Goal: Task Accomplishment & Management: Complete application form

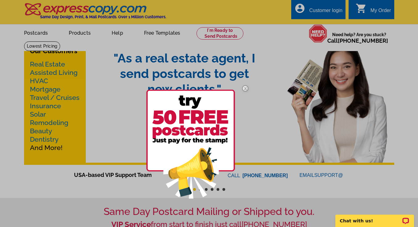
click at [246, 87] on img at bounding box center [245, 88] width 18 height 18
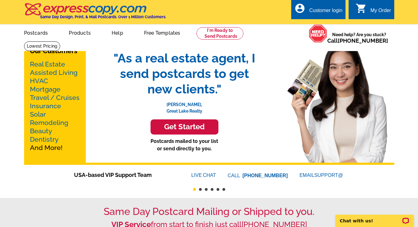
click at [43, 88] on link "Mortgage" at bounding box center [45, 89] width 31 height 8
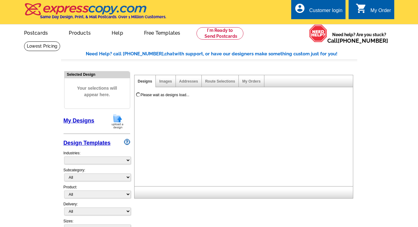
select select "774"
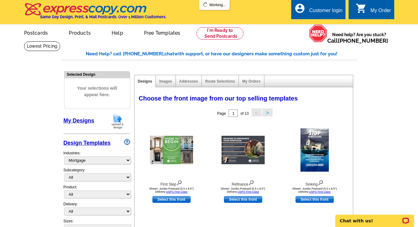
click at [320, 12] on div "Customer login" at bounding box center [325, 12] width 33 height 9
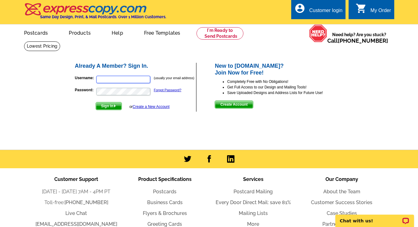
click at [142, 80] on input "Username:" at bounding box center [123, 79] width 54 height 7
type input "ftorres@nexamortgage.com"
click at [113, 104] on span "Sign In" at bounding box center [109, 105] width 26 height 7
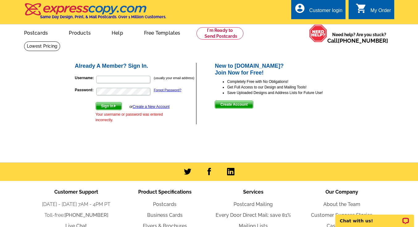
click at [239, 103] on span "Create Account" at bounding box center [234, 104] width 38 height 7
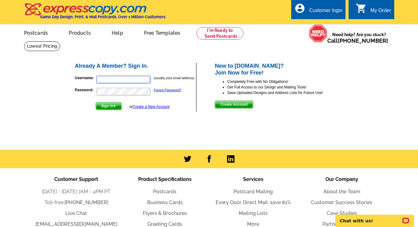
click at [130, 80] on input "Username:" at bounding box center [123, 79] width 54 height 7
type input "frnc_torres@yahoo.com"
click at [171, 89] on link "Forgot Password?" at bounding box center [167, 90] width 27 height 4
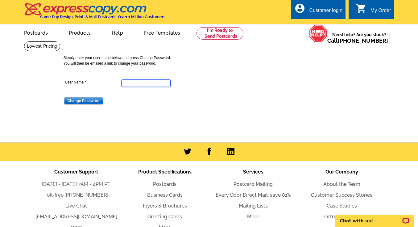
click at [150, 84] on input "User Name" at bounding box center [145, 82] width 49 height 7
type input "ftorres@nexamortgage.com"
click at [90, 100] on input "Change Password" at bounding box center [83, 100] width 39 height 7
click at [324, 9] on div "Customer login" at bounding box center [325, 12] width 33 height 9
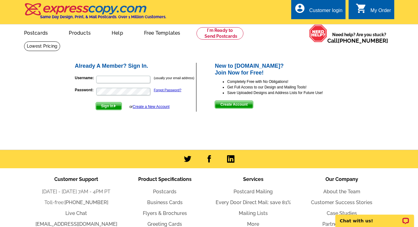
click at [239, 107] on span "Create Account" at bounding box center [234, 104] width 38 height 7
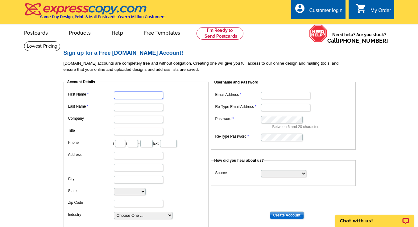
click at [138, 95] on input "First Name" at bounding box center [138, 94] width 49 height 7
type input "[PERSON_NAME]"
type input "214"
type input "597"
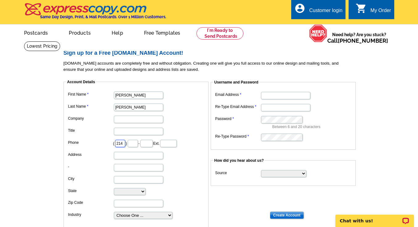
type input "1733"
type input "[STREET_ADDRESS]"
type input "Plano"
select select "[GEOGRAPHIC_DATA]"
type input "75074"
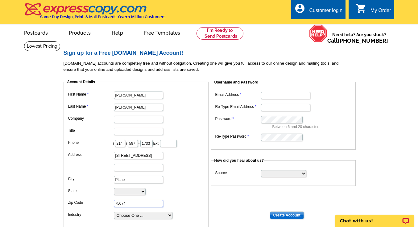
type input "[EMAIL_ADDRESS][DOMAIN_NAME]"
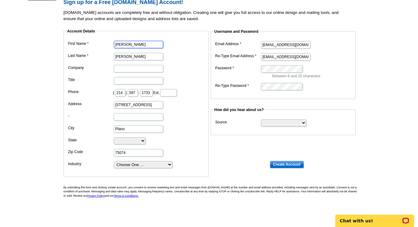
scroll to position [50, 0]
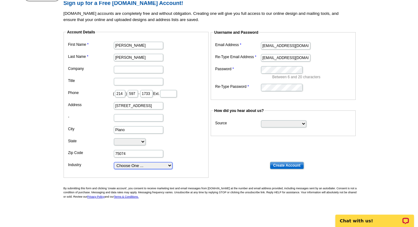
click at [170, 165] on select "Choose One ... Residential Real Estate Accounting Agriculture Architecture Arts…" at bounding box center [143, 165] width 59 height 7
select select "19"
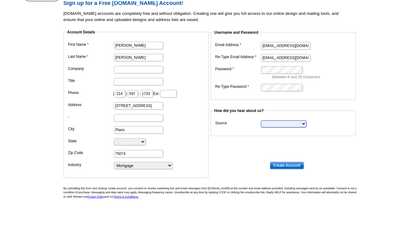
click at [273, 123] on select "Search Engine Television Ad Direct Mail Postcard Email Referred by a friend Oth…" at bounding box center [283, 123] width 45 height 7
select select "other"
click at [284, 163] on input "Create Account" at bounding box center [287, 164] width 34 height 7
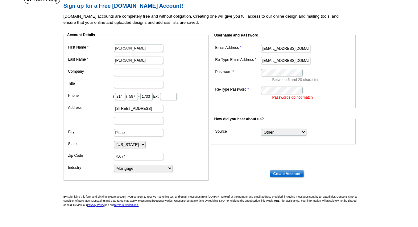
scroll to position [46, 0]
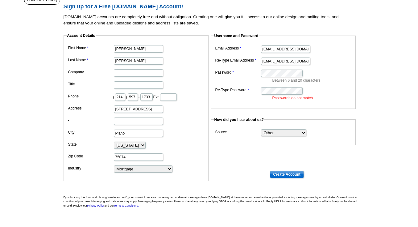
click at [277, 77] on dd "Between 6 and 20 characters" at bounding box center [283, 75] width 139 height 15
click at [286, 173] on input "Create Account" at bounding box center [287, 173] width 34 height 7
